Goal: Information Seeking & Learning: Learn about a topic

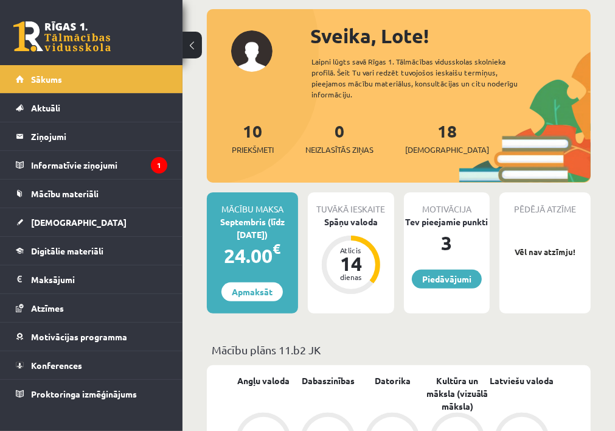
scroll to position [162, 0]
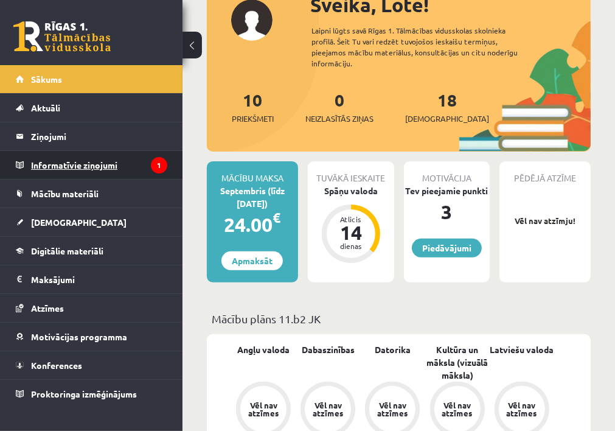
click at [72, 160] on legend "Informatīvie ziņojumi 1" at bounding box center [99, 165] width 136 height 28
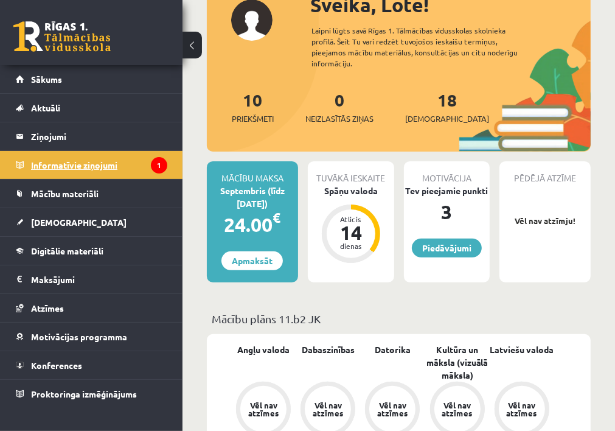
click at [94, 164] on legend "Informatīvie ziņojumi 1" at bounding box center [99, 165] width 136 height 28
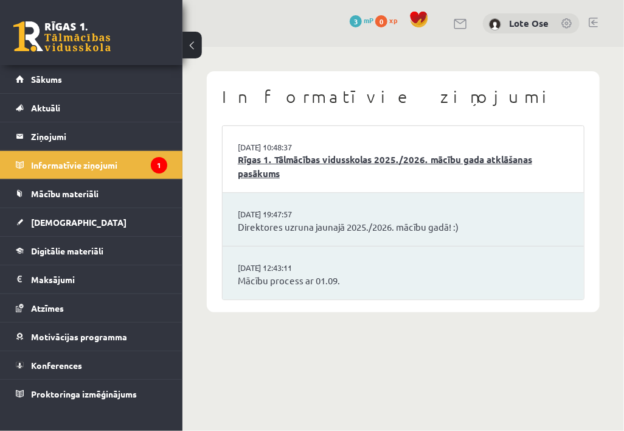
click at [287, 160] on link "Rīgas 1. Tālmācības vidusskolas 2025./2026. mācību gada atklāšanas pasākums" at bounding box center [403, 166] width 331 height 27
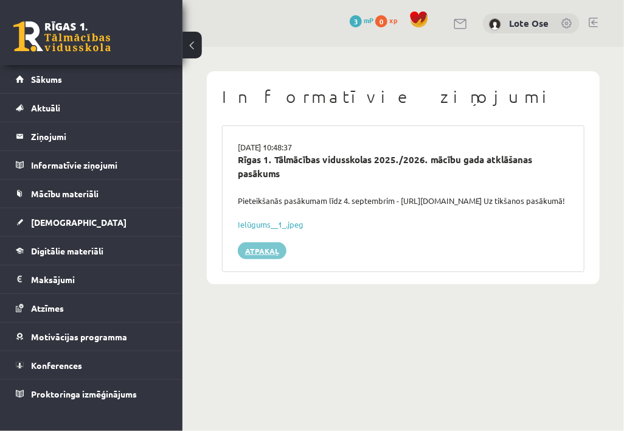
click at [257, 259] on link "Atpakaļ" at bounding box center [262, 250] width 49 height 17
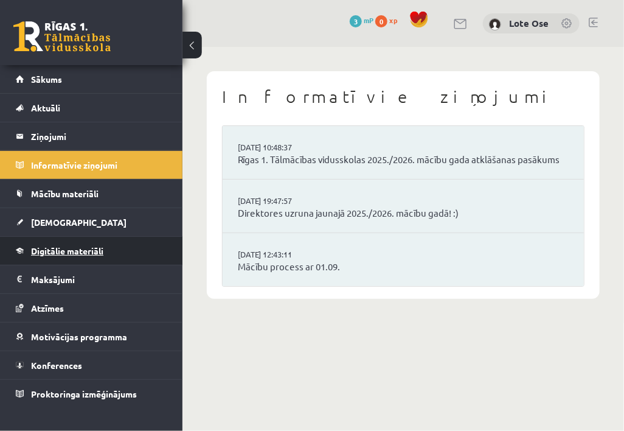
click at [70, 245] on span "Digitālie materiāli" at bounding box center [67, 250] width 72 height 11
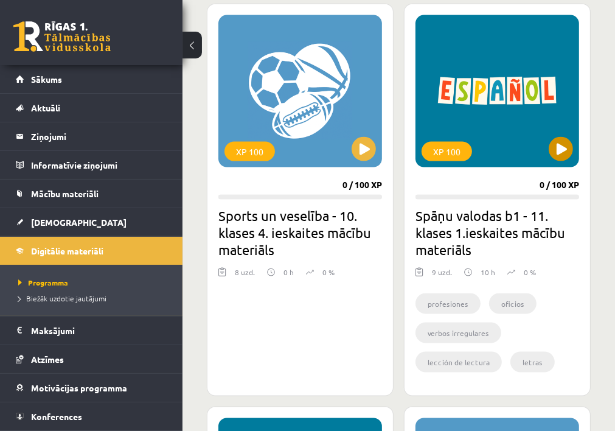
scroll to position [1148, 0]
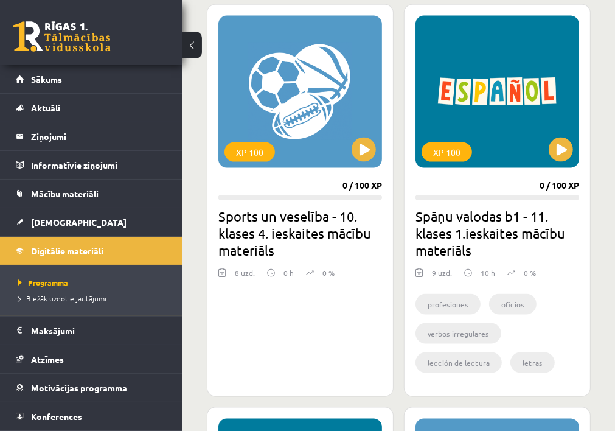
click at [470, 326] on li "verbos irregulares" at bounding box center [459, 333] width 86 height 21
click at [559, 155] on button at bounding box center [561, 150] width 24 height 24
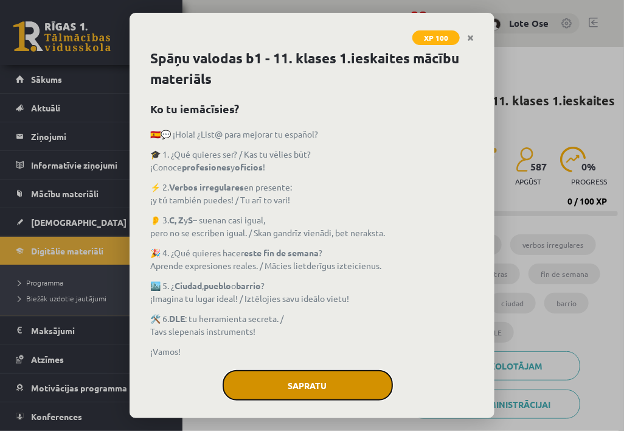
click at [309, 388] on button "Sapratu" at bounding box center [308, 385] width 170 height 30
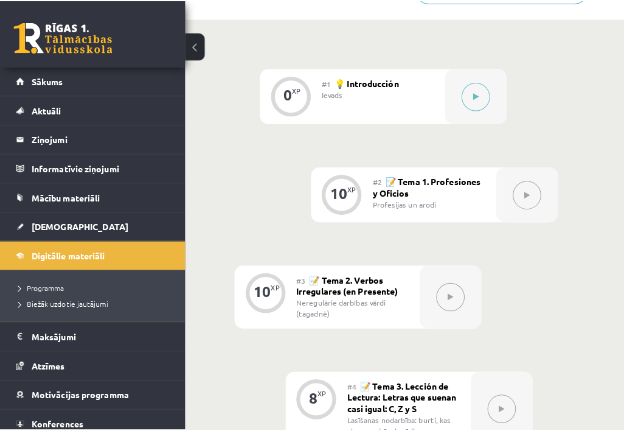
scroll to position [416, 0]
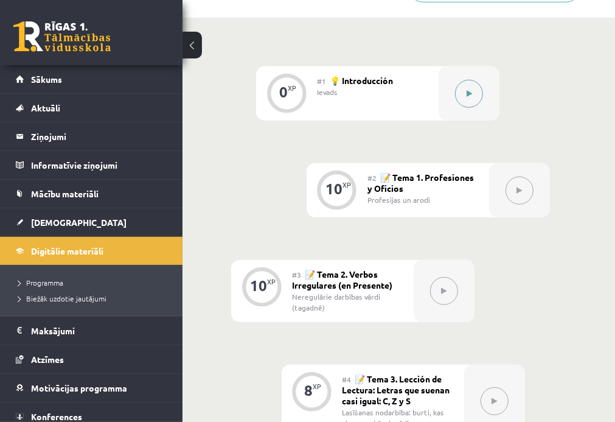
click at [463, 96] on button at bounding box center [469, 94] width 28 height 28
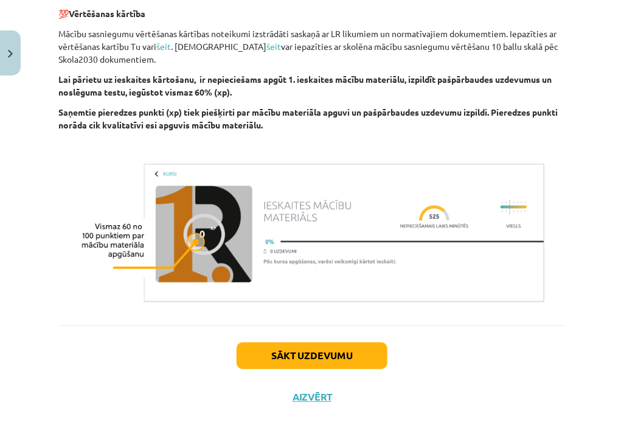
scroll to position [951, 0]
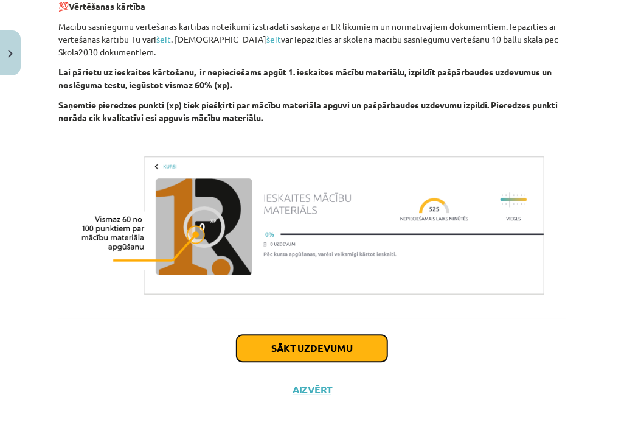
click at [319, 361] on button "Sākt uzdevumu" at bounding box center [312, 348] width 151 height 27
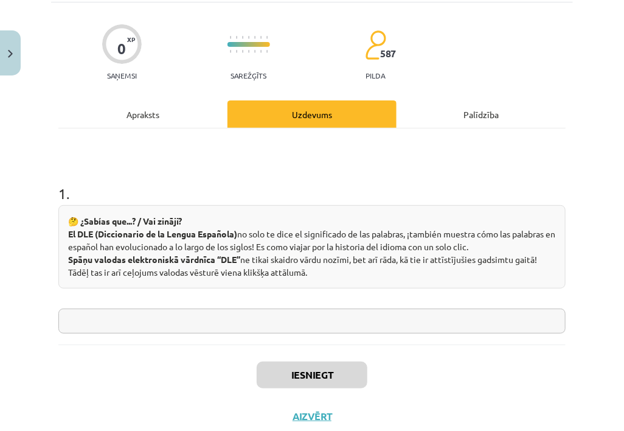
scroll to position [30, 0]
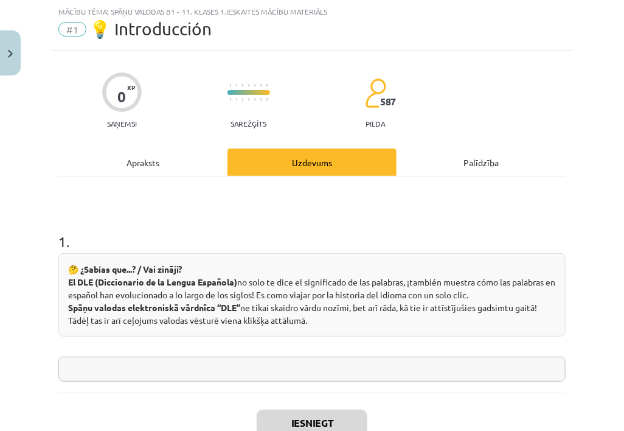
click at [212, 368] on input "text" at bounding box center [312, 369] width 508 height 25
type input "***"
click at [320, 419] on button "Iesniegt" at bounding box center [312, 423] width 111 height 27
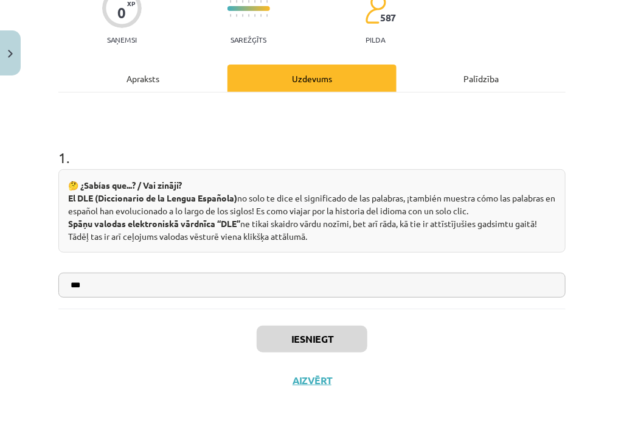
scroll to position [0, 0]
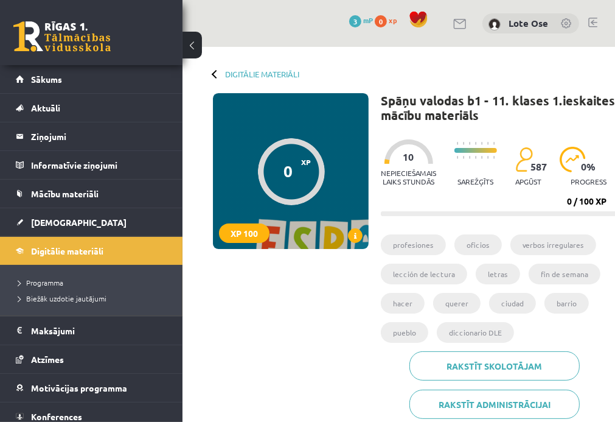
click at [286, 154] on div at bounding box center [291, 171] width 67 height 67
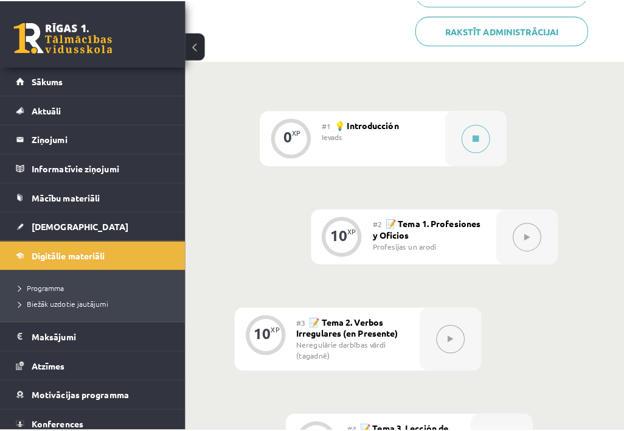
scroll to position [375, 0]
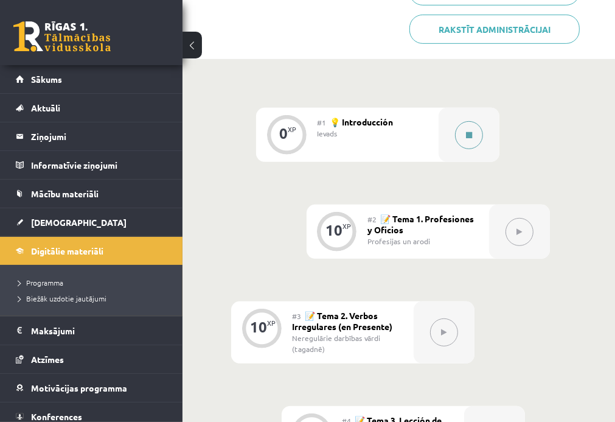
click at [462, 127] on button at bounding box center [469, 135] width 28 height 28
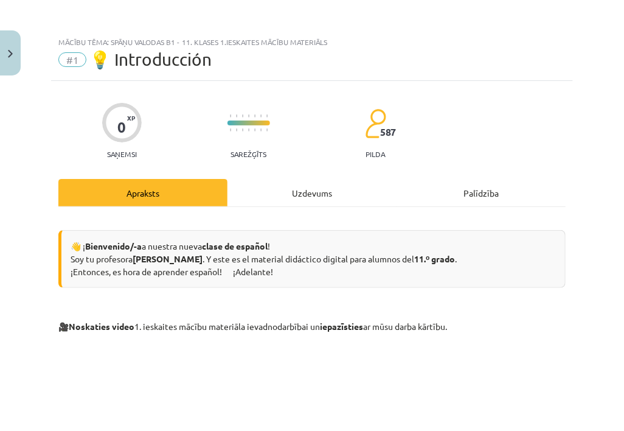
click at [323, 192] on div "Uzdevums" at bounding box center [312, 192] width 169 height 27
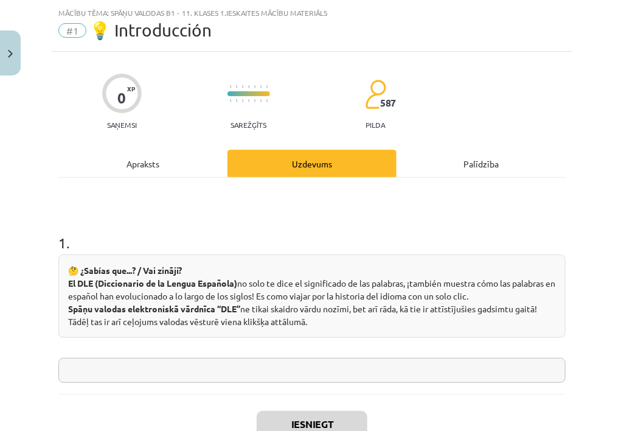
scroll to position [30, 0]
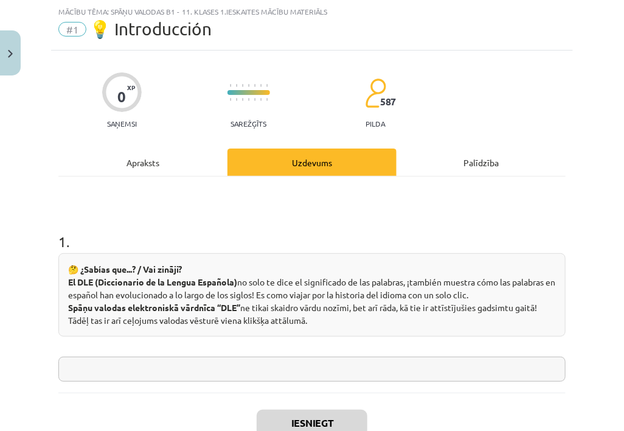
click at [164, 161] on div "Apraksts" at bounding box center [142, 161] width 169 height 27
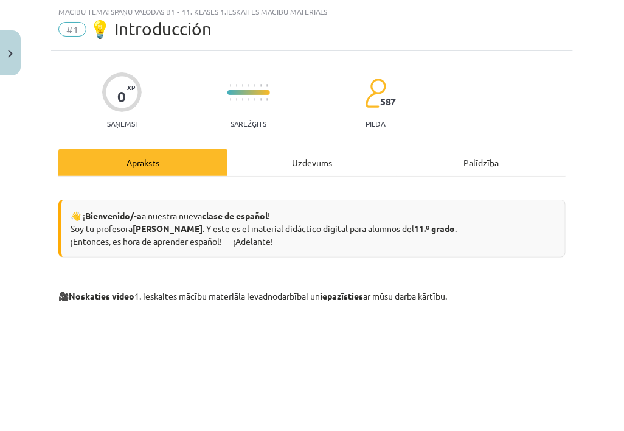
click at [474, 167] on div "Palīdzība" at bounding box center [481, 161] width 169 height 27
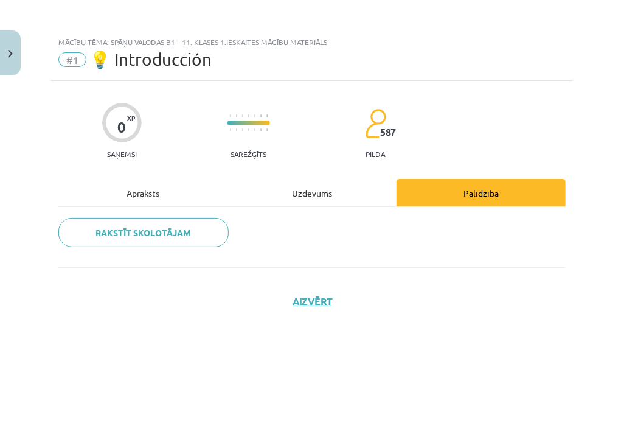
scroll to position [0, 0]
click at [153, 190] on div "Apraksts" at bounding box center [142, 192] width 169 height 27
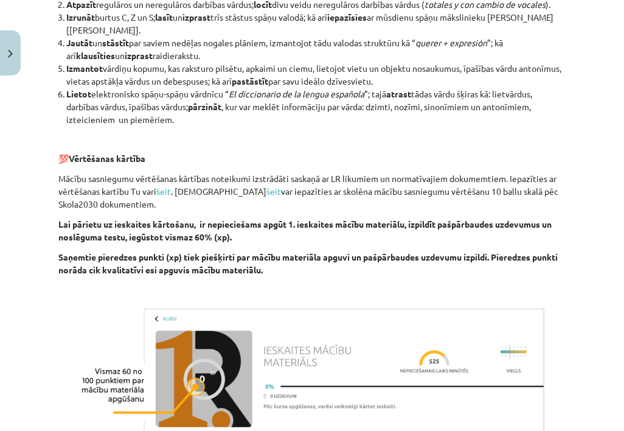
scroll to position [973, 0]
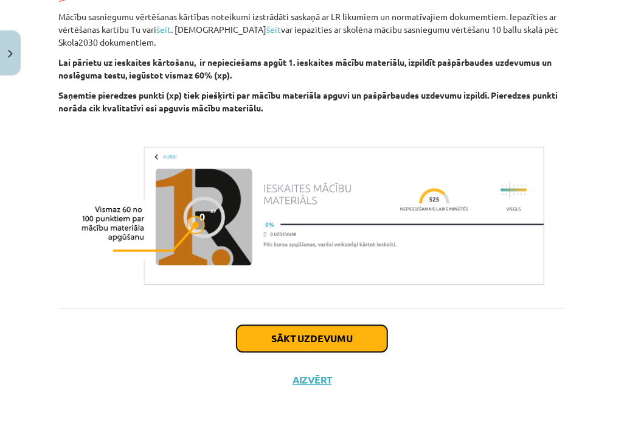
click at [353, 338] on button "Sākt uzdevumu" at bounding box center [312, 338] width 151 height 27
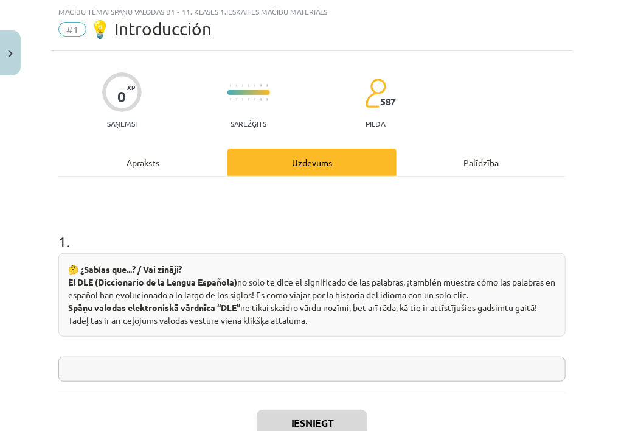
scroll to position [114, 0]
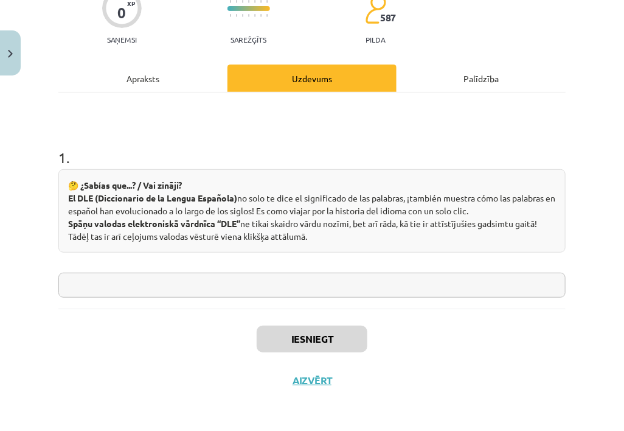
click at [109, 281] on input "text" at bounding box center [312, 285] width 508 height 25
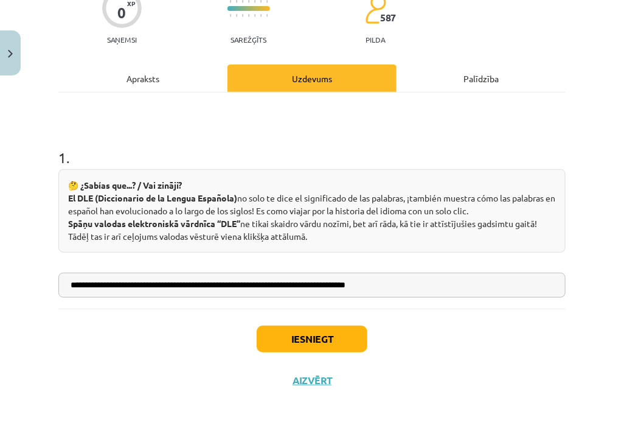
type input "**********"
click at [304, 338] on button "Iesniegt" at bounding box center [312, 339] width 111 height 27
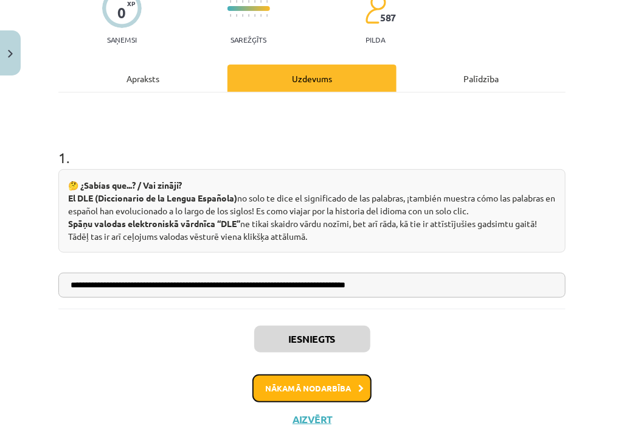
click at [319, 386] on button "Nākamā nodarbība" at bounding box center [312, 388] width 119 height 28
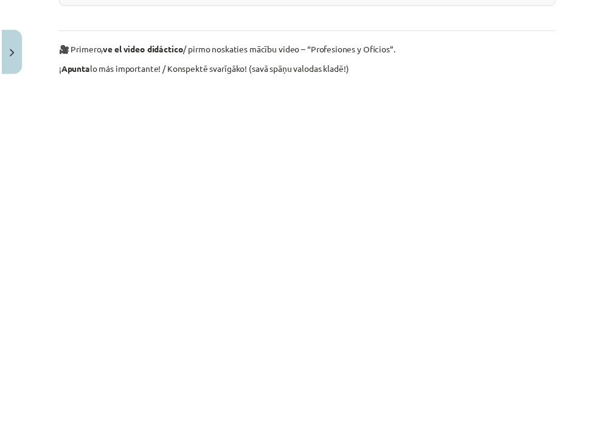
scroll to position [621, 27]
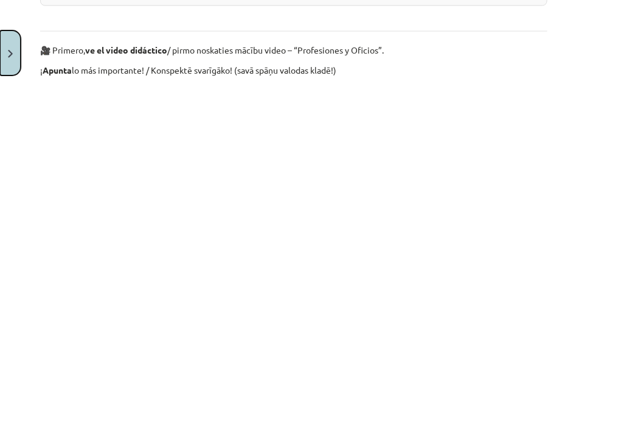
click at [15, 51] on button "Close" at bounding box center [10, 52] width 21 height 45
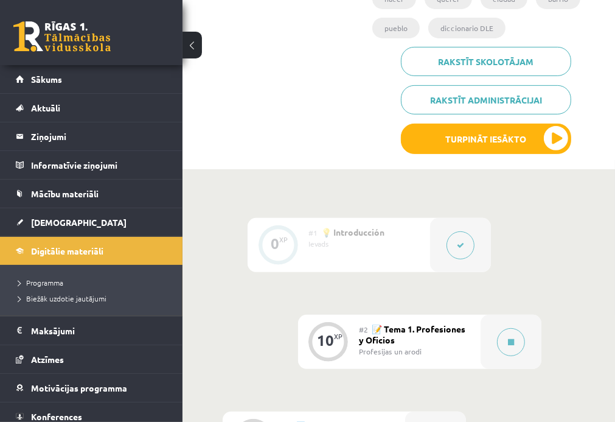
scroll to position [0, 10]
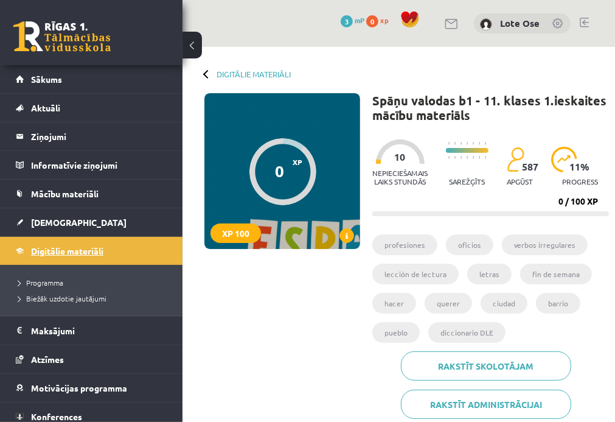
click at [73, 256] on link "Digitālie materiāli" at bounding box center [92, 251] width 152 height 28
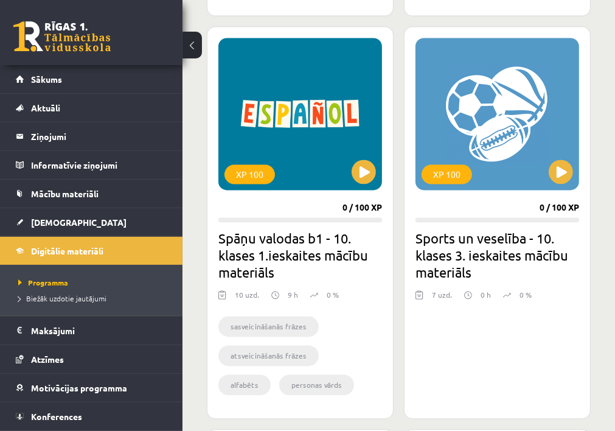
scroll to position [1541, 0]
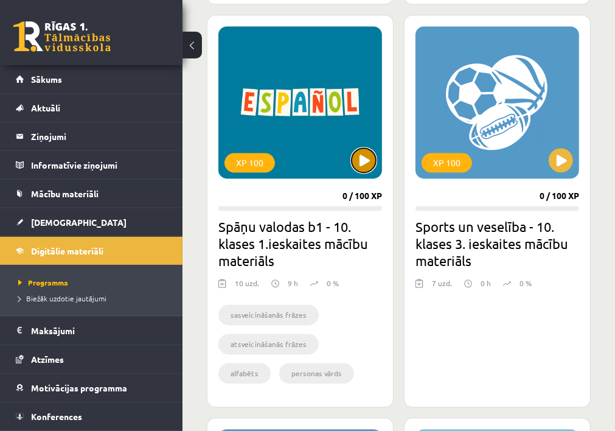
click at [363, 168] on button at bounding box center [364, 160] width 24 height 24
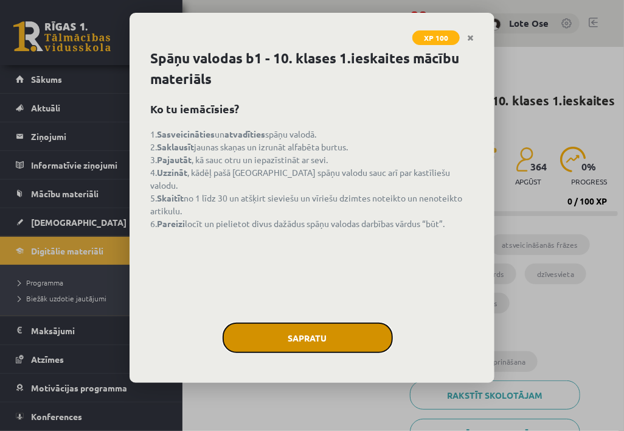
click at [319, 338] on button "Sapratu" at bounding box center [308, 338] width 170 height 30
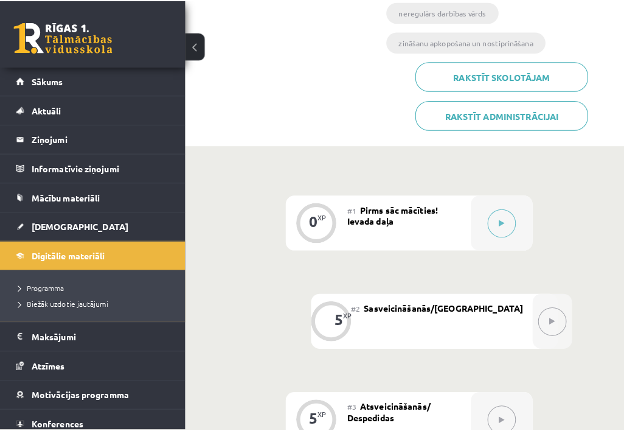
scroll to position [357, 0]
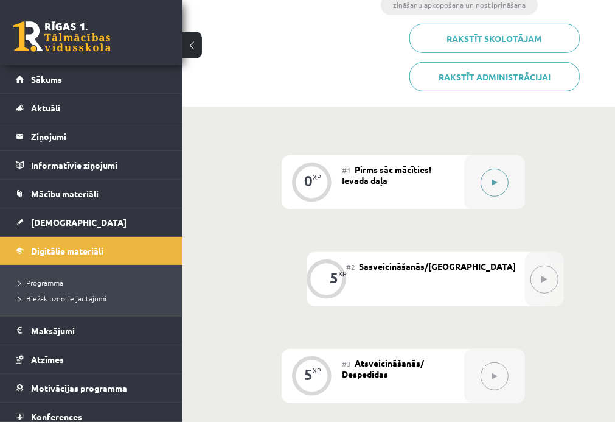
click at [483, 171] on div at bounding box center [494, 182] width 61 height 54
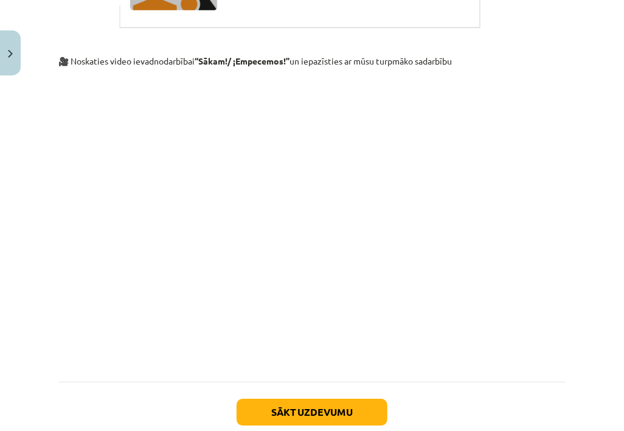
scroll to position [1061, 0]
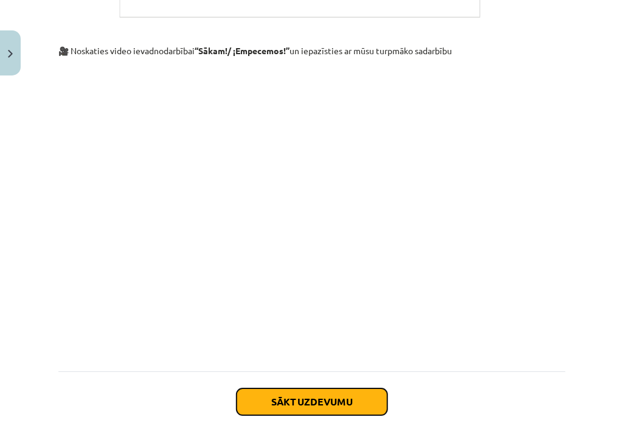
click at [327, 399] on button "Sākt uzdevumu" at bounding box center [312, 401] width 151 height 27
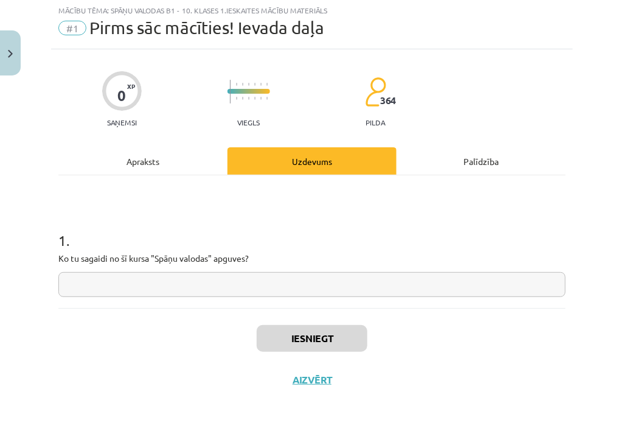
scroll to position [30, 0]
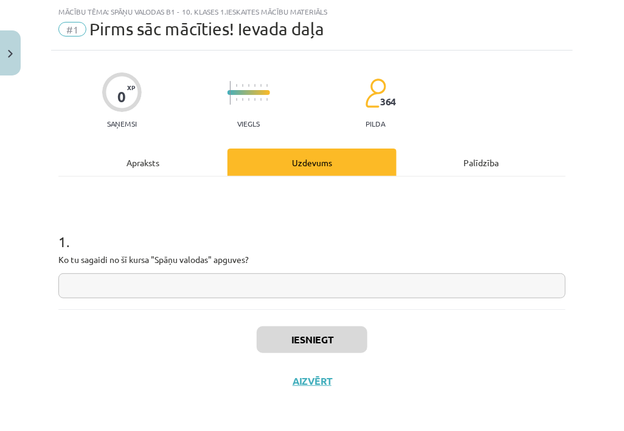
click at [139, 279] on input "text" at bounding box center [312, 285] width 508 height 25
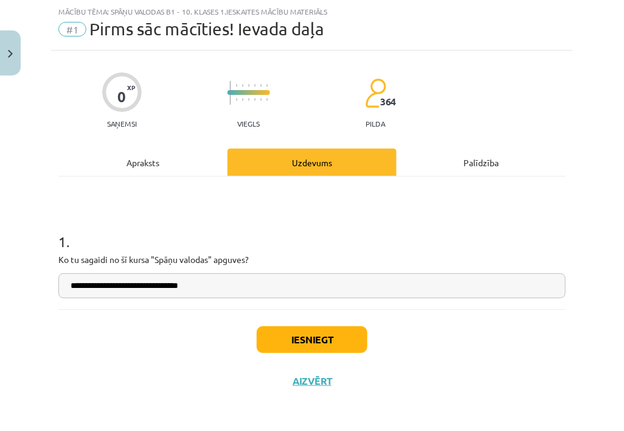
type input "**********"
click at [302, 338] on button "Iesniegt" at bounding box center [312, 339] width 111 height 27
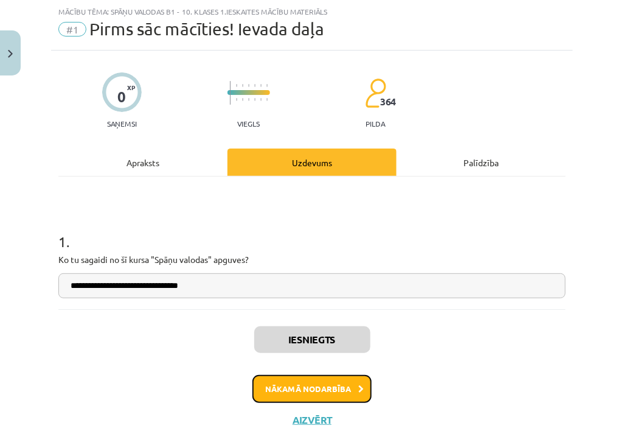
click at [304, 384] on button "Nākamā nodarbība" at bounding box center [312, 389] width 119 height 28
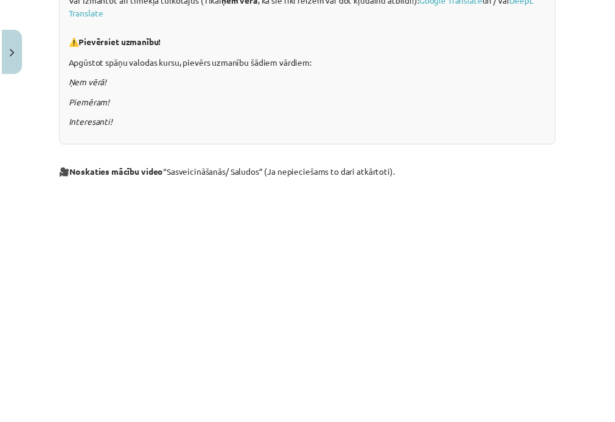
scroll to position [0, 0]
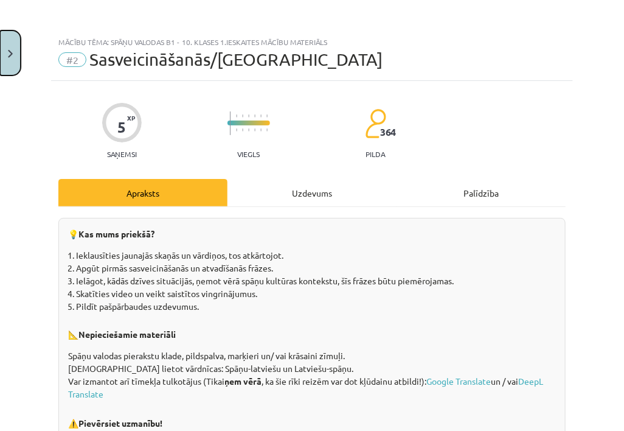
click at [7, 41] on button "Close" at bounding box center [10, 52] width 21 height 45
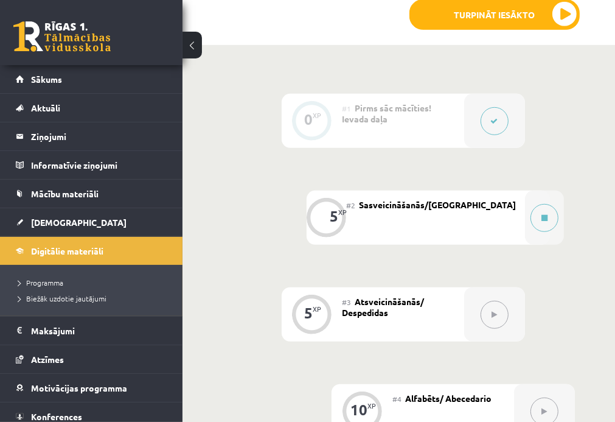
scroll to position [457, 0]
